Goal: Task Accomplishment & Management: Complete application form

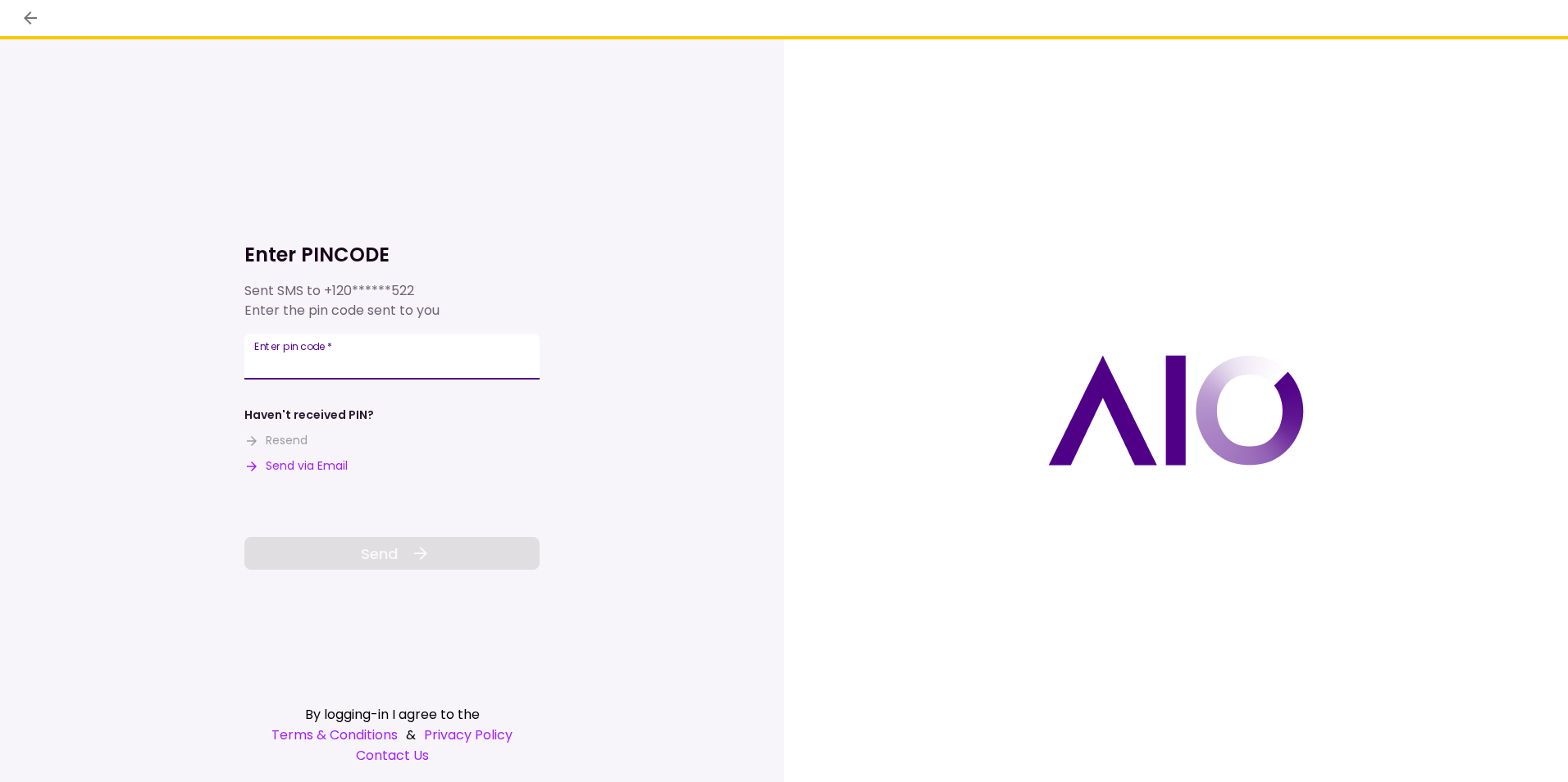
click at [366, 354] on input "Enter pin code   *" at bounding box center [392, 357] width 295 height 46
type input "******"
click at [370, 543] on span "Send" at bounding box center [379, 554] width 37 height 22
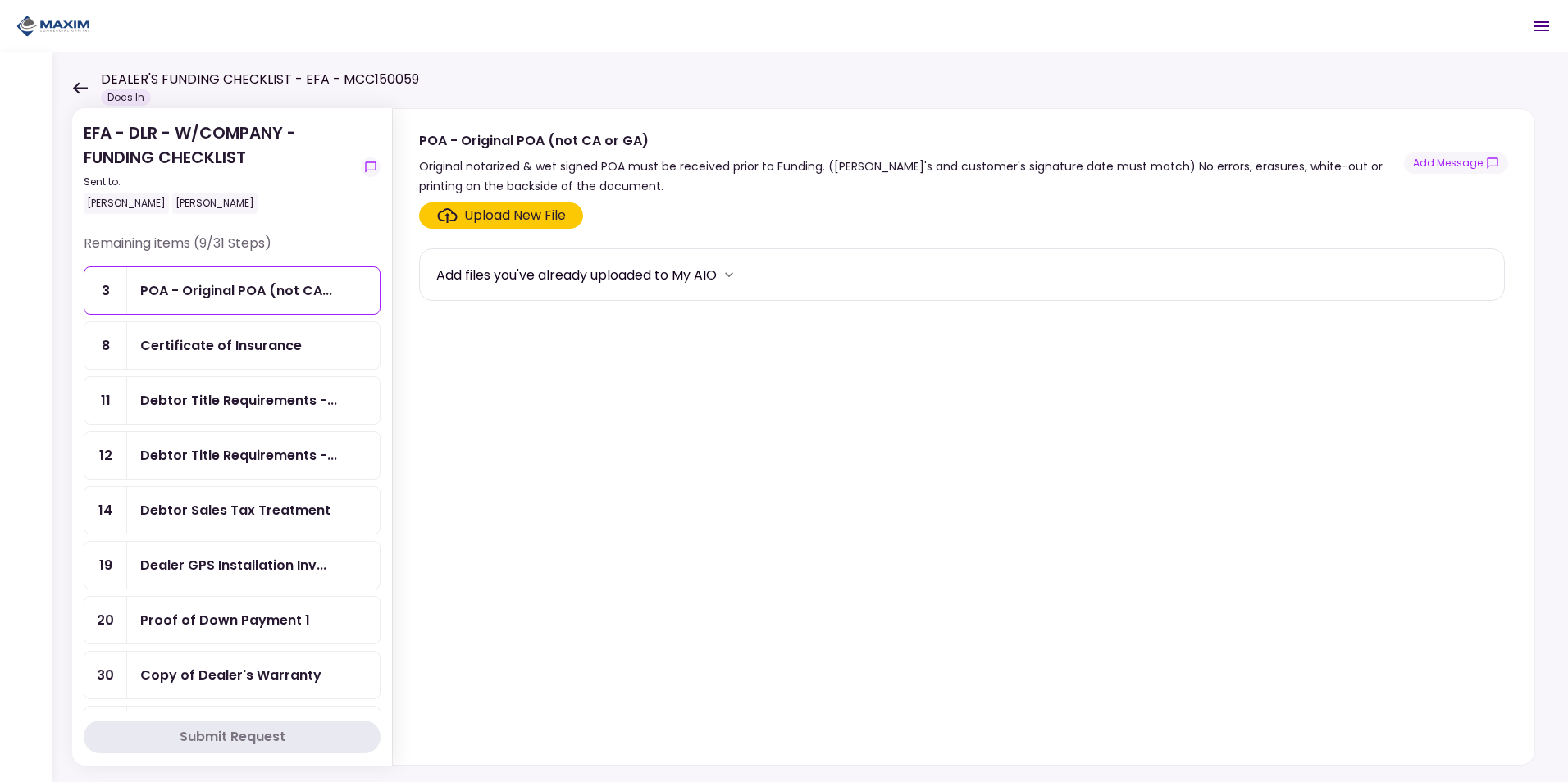
click at [219, 343] on div "Certificate of Insurance" at bounding box center [221, 345] width 162 height 21
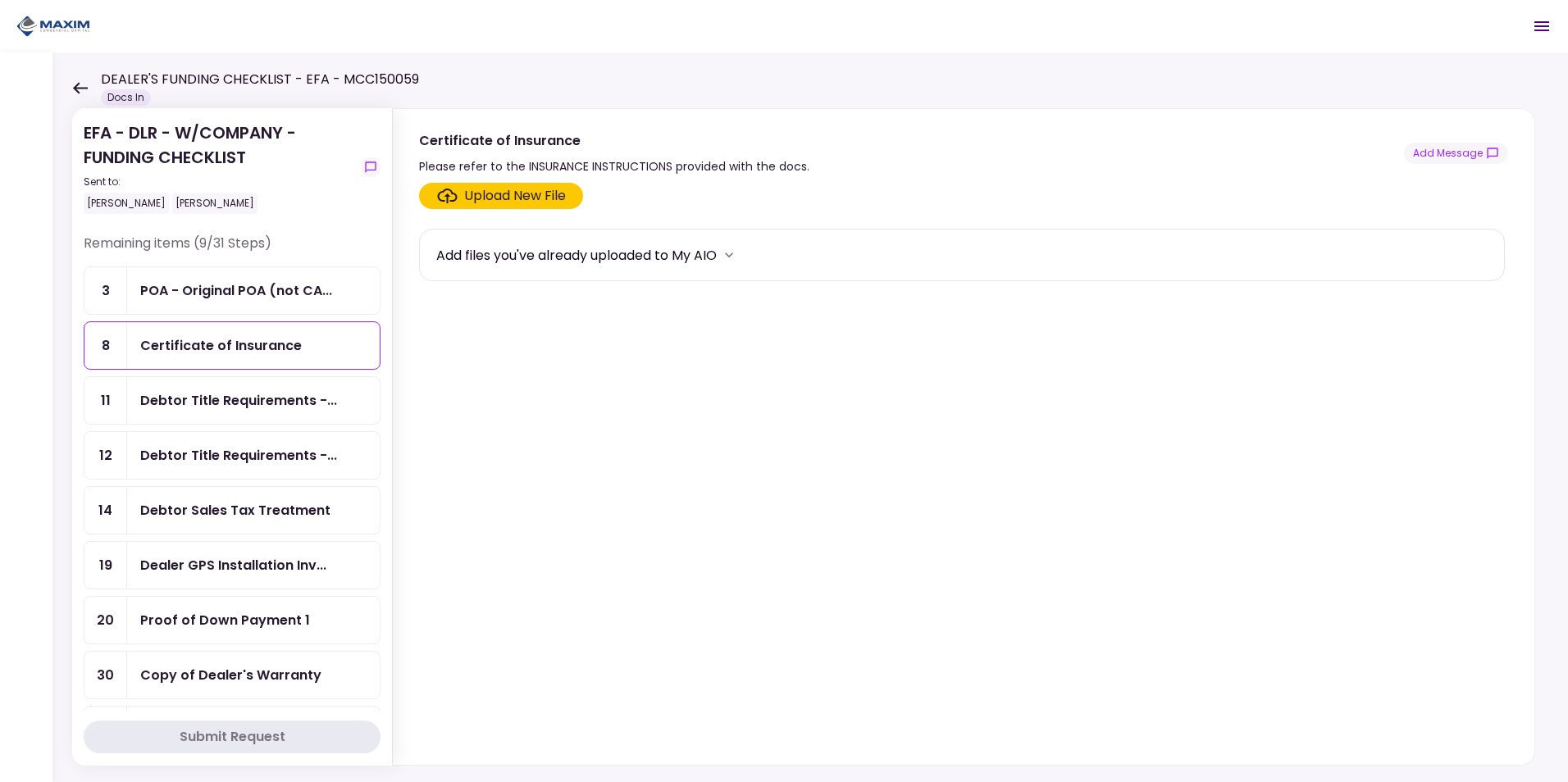
click at [468, 191] on div "Upload New File" at bounding box center [514, 196] width 101 height 20
click at [0, 0] on input "Upload New File" at bounding box center [0, 0] width 0 height 0
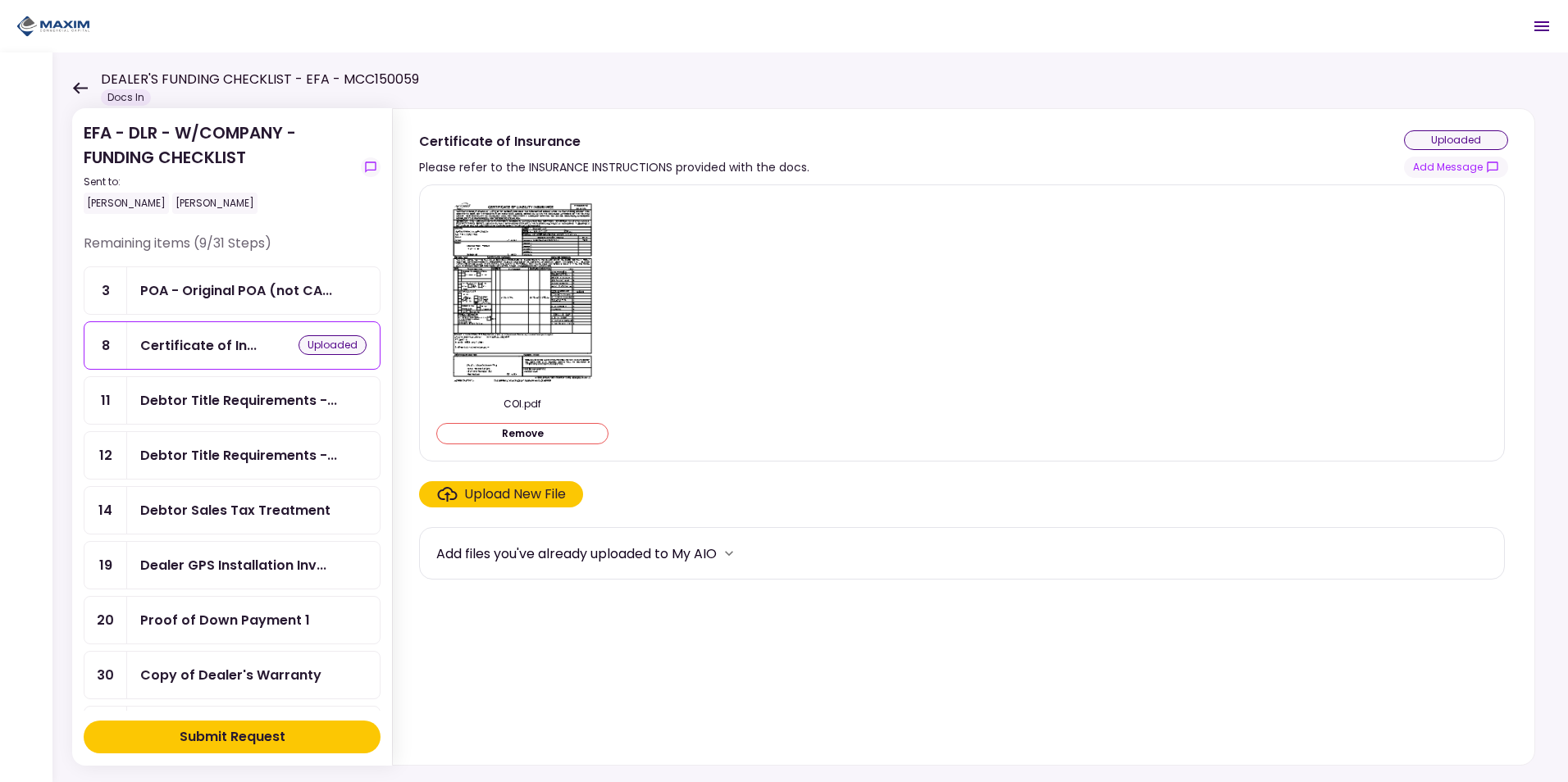
click at [286, 742] on button "Submit Request" at bounding box center [232, 738] width 297 height 33
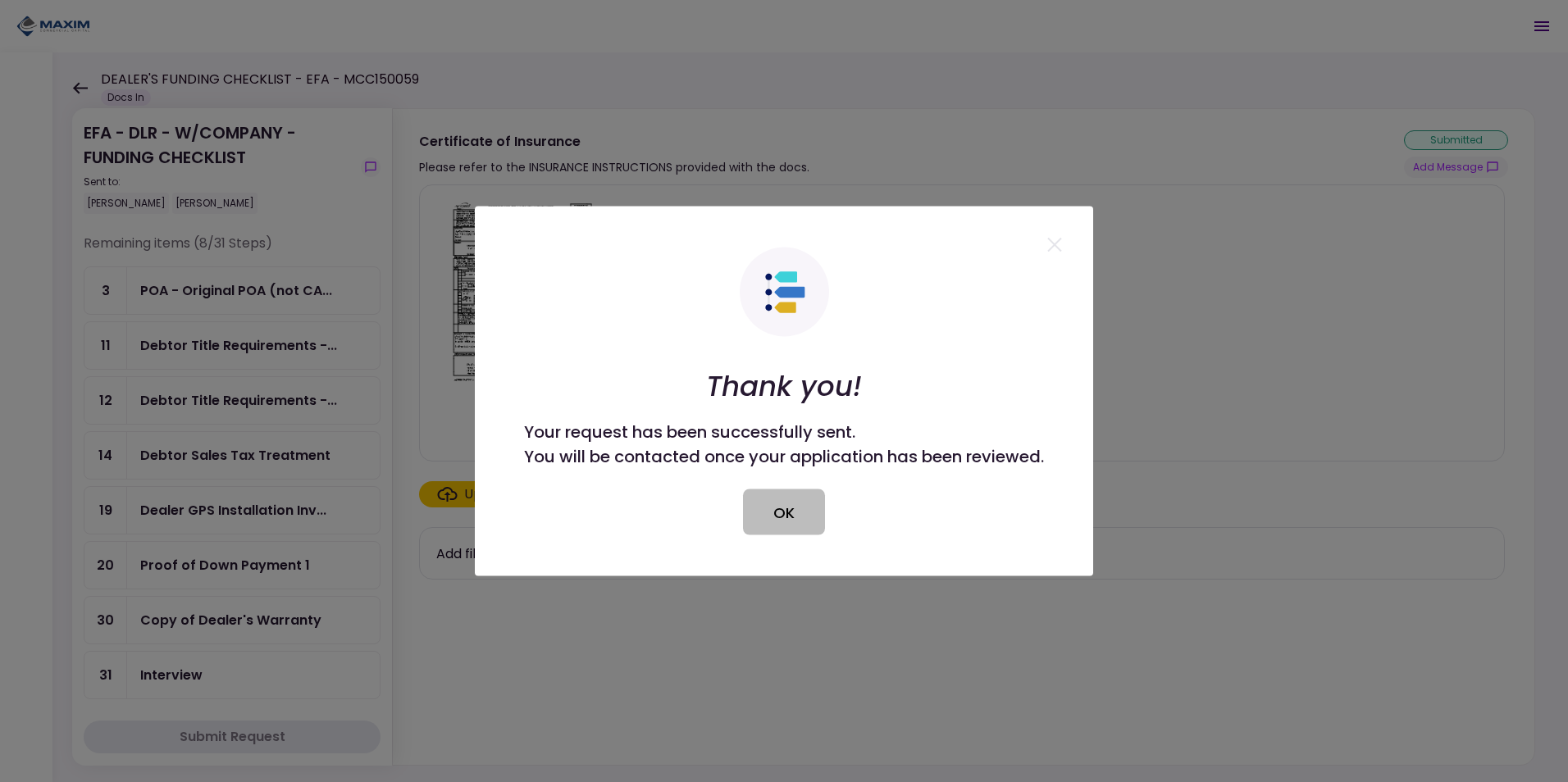
click at [790, 521] on button "OK" at bounding box center [784, 513] width 82 height 46
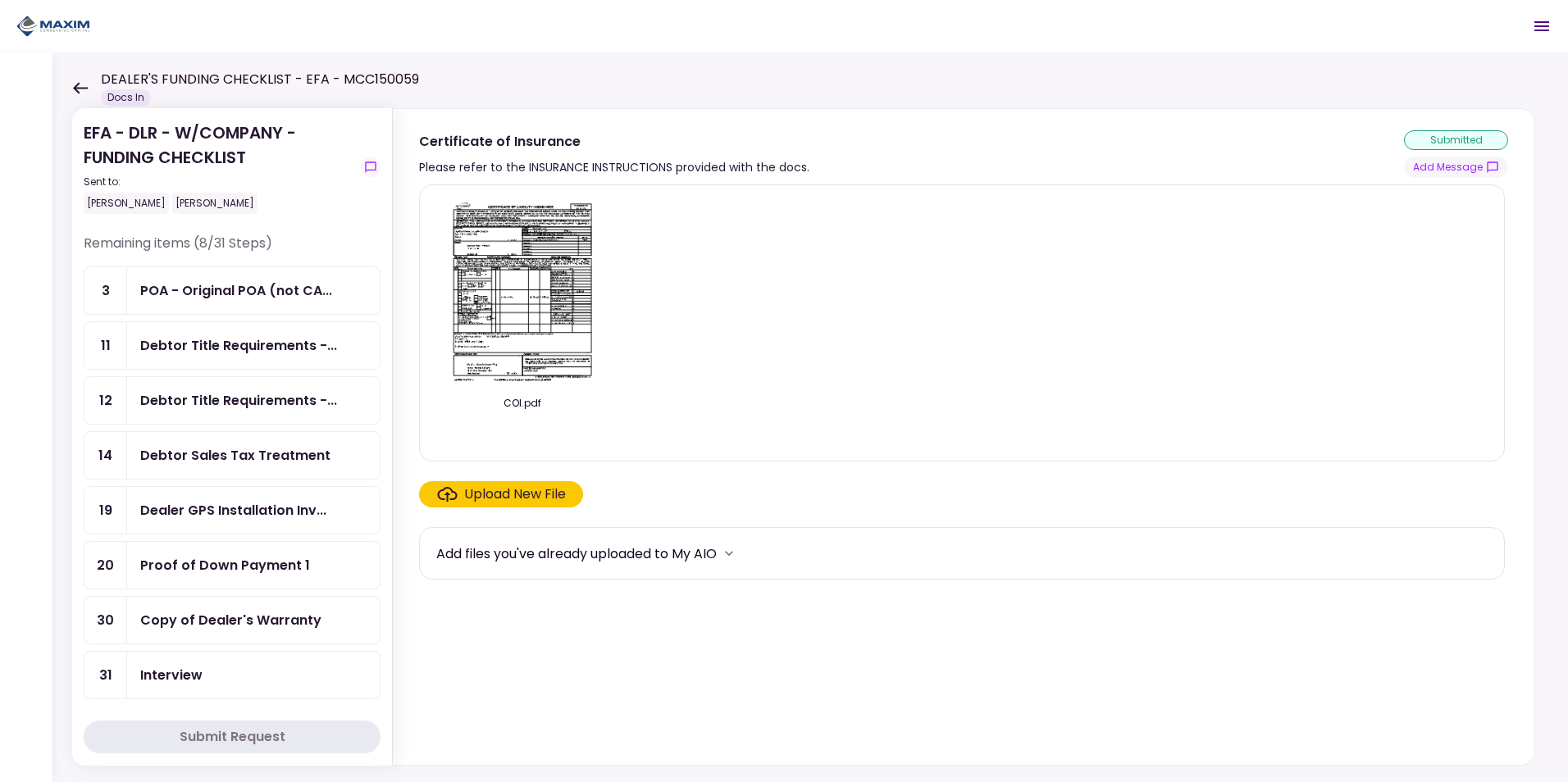
click at [207, 301] on div "POA - Original POA (not CA..." at bounding box center [253, 290] width 252 height 47
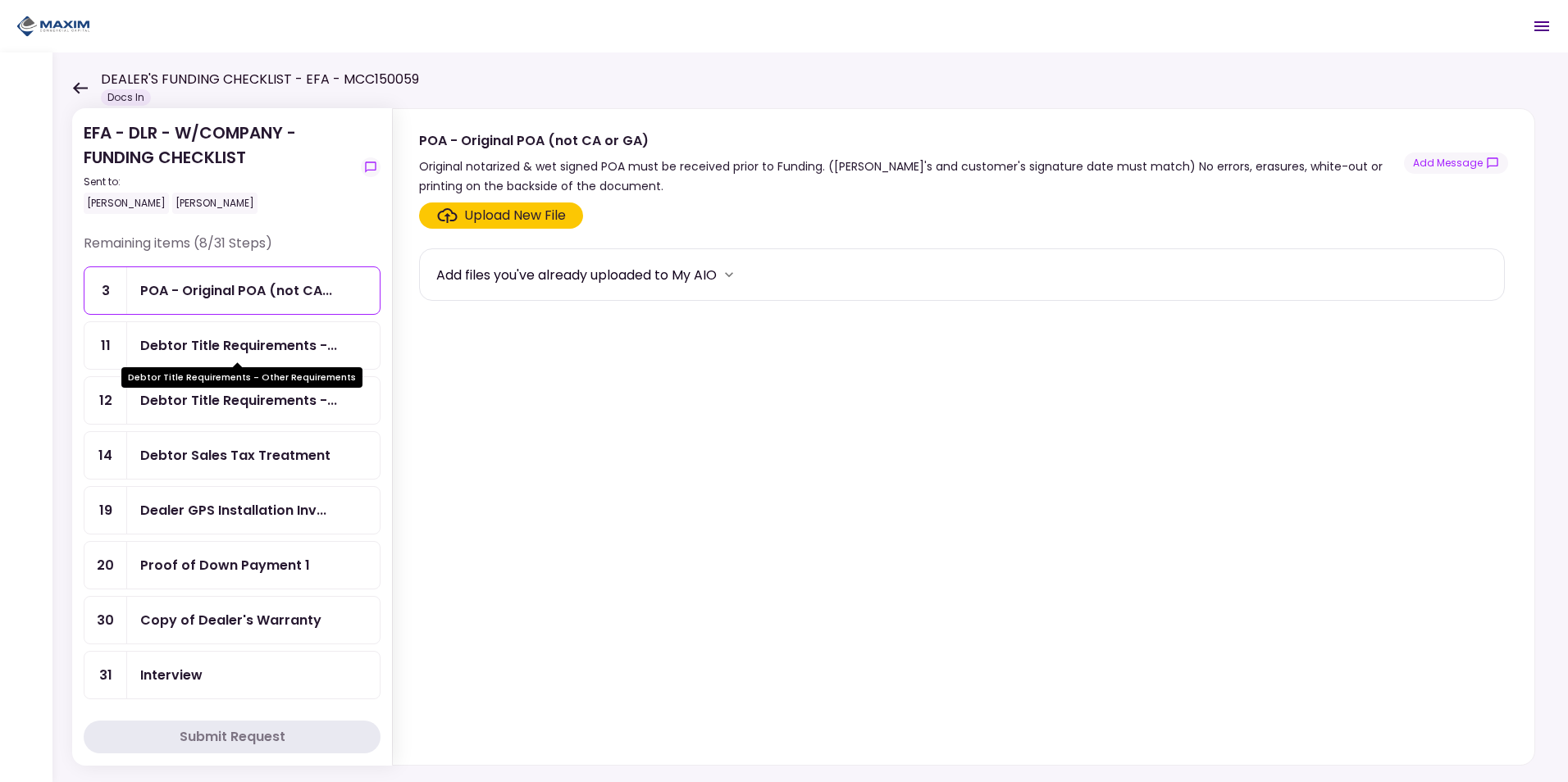
click at [218, 344] on div "Debtor Title Requirements -..." at bounding box center [238, 345] width 197 height 21
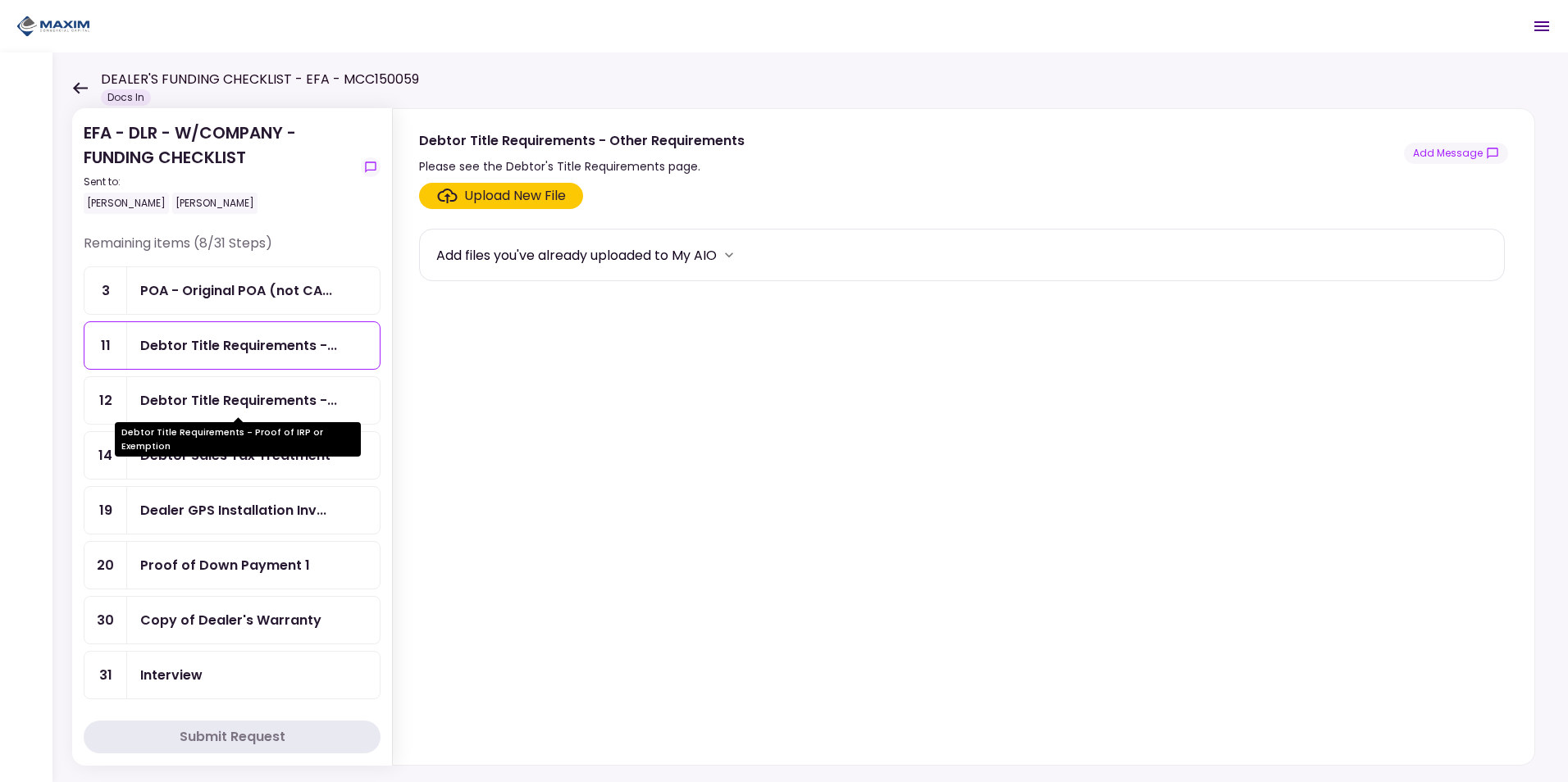
click at [207, 400] on div "Debtor Title Requirements -..." at bounding box center [238, 400] width 197 height 21
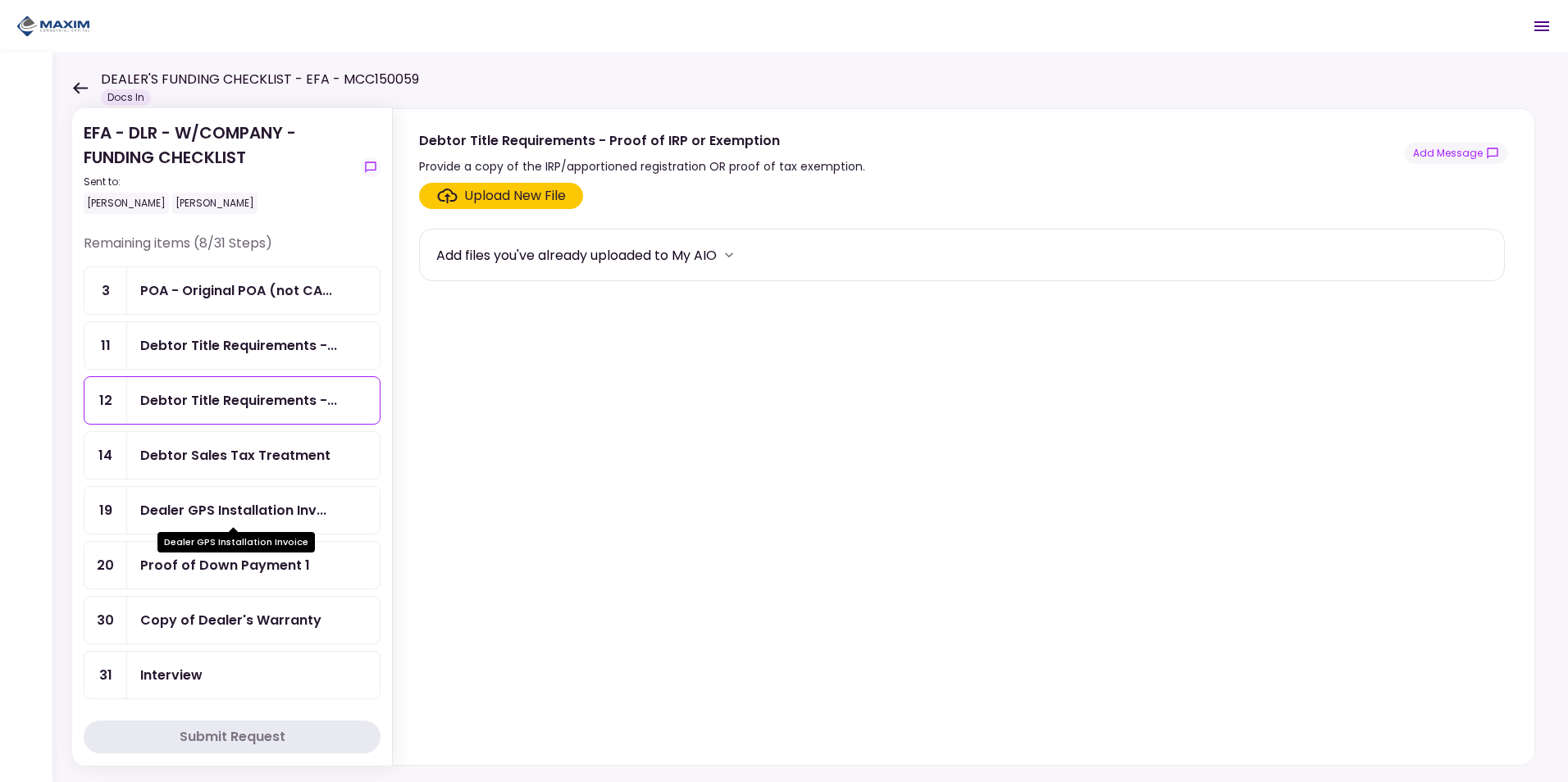
click at [182, 511] on div "Dealer GPS Installation Inv..." at bounding box center [233, 510] width 186 height 21
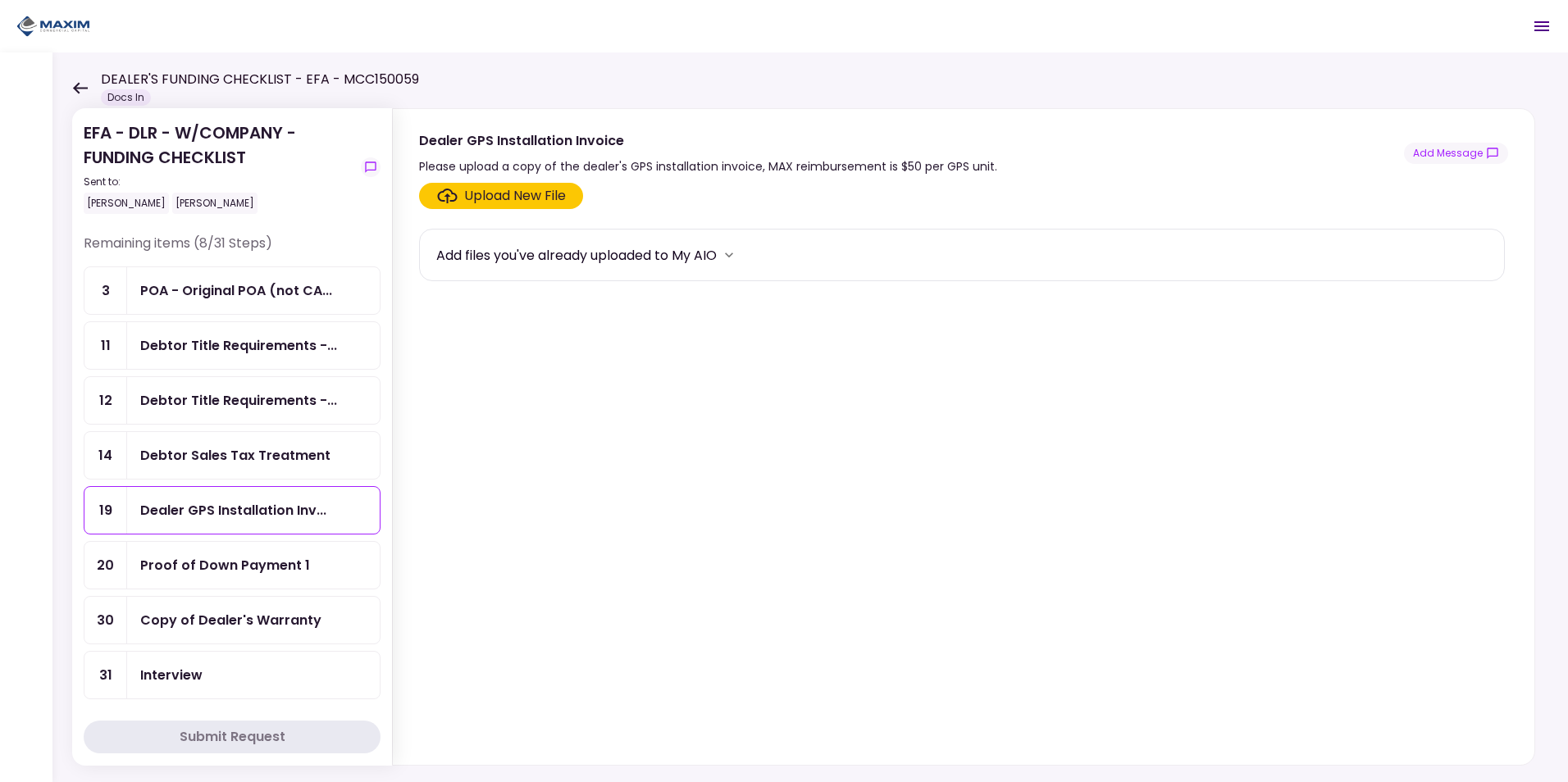
click at [201, 613] on div "Copy of Dealer's Warranty" at bounding box center [231, 620] width 181 height 21
